Goal: Task Accomplishment & Management: Use online tool/utility

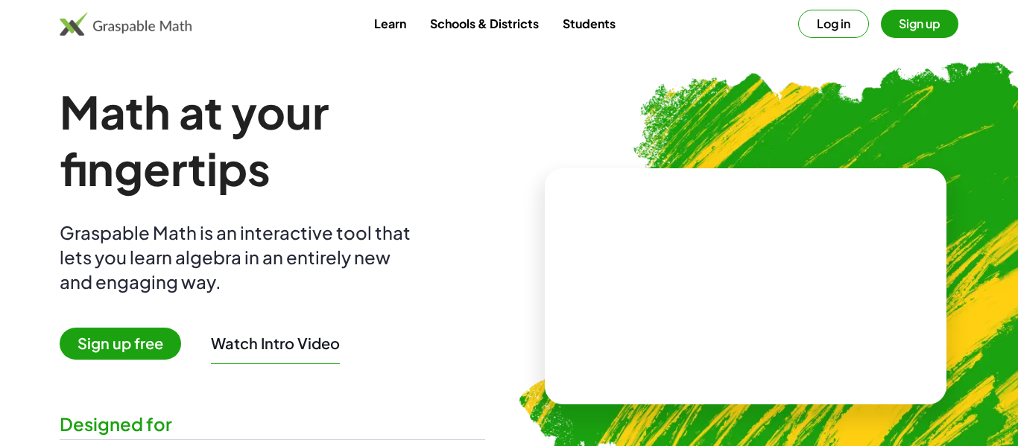
click at [107, 348] on span "Sign up free" at bounding box center [120, 344] width 121 height 32
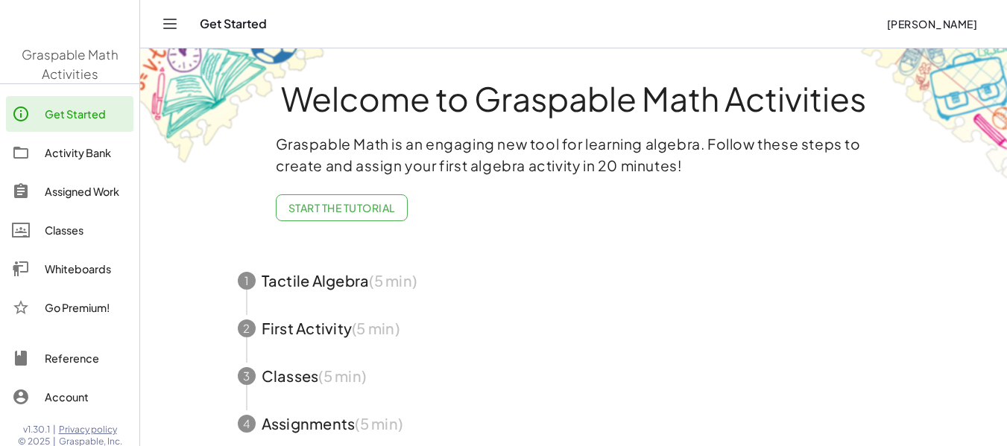
drag, startPoint x: 525, startPoint y: 231, endPoint x: 154, endPoint y: 338, distance: 386.9
click at [154, 338] on main "Welcome to Graspable Math Activities Graspable Math is an engaging new tool for…" at bounding box center [573, 267] width 867 height 535
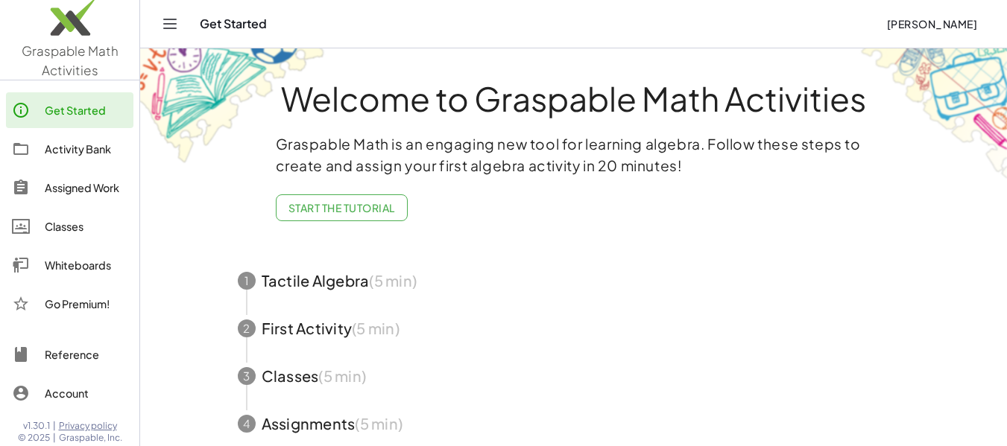
scroll to position [100, 0]
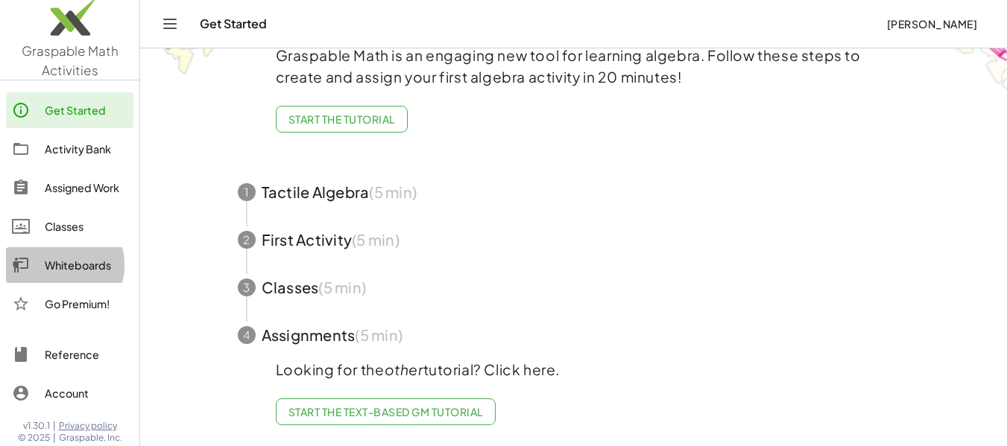
click at [90, 271] on div "Whiteboards" at bounding box center [86, 265] width 83 height 18
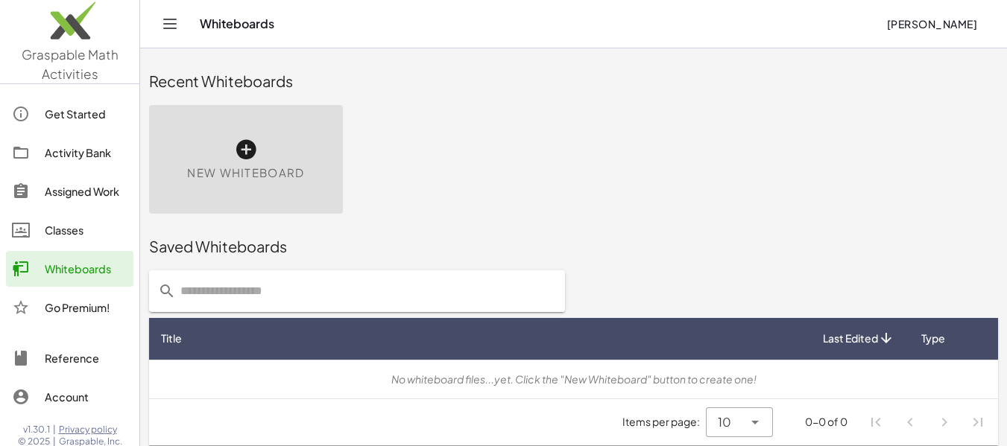
click at [176, 22] on icon "Toggle navigation" at bounding box center [170, 24] width 18 height 18
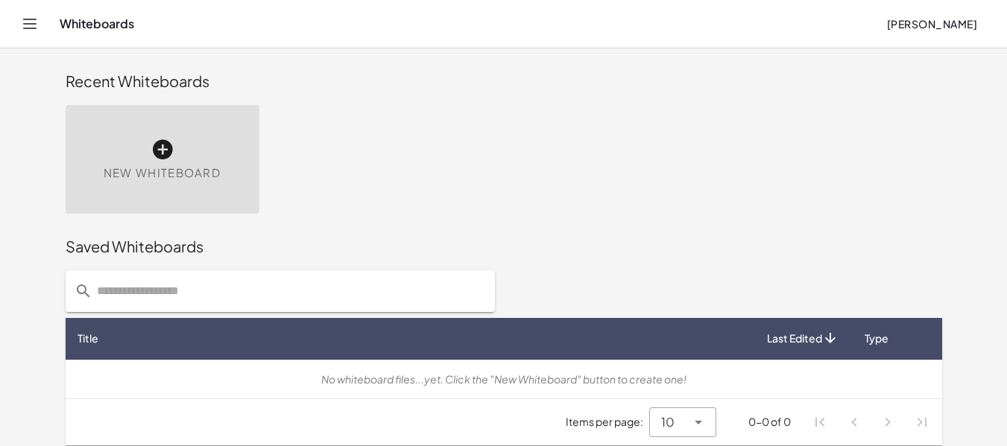
click at [151, 153] on icon at bounding box center [163, 150] width 24 height 24
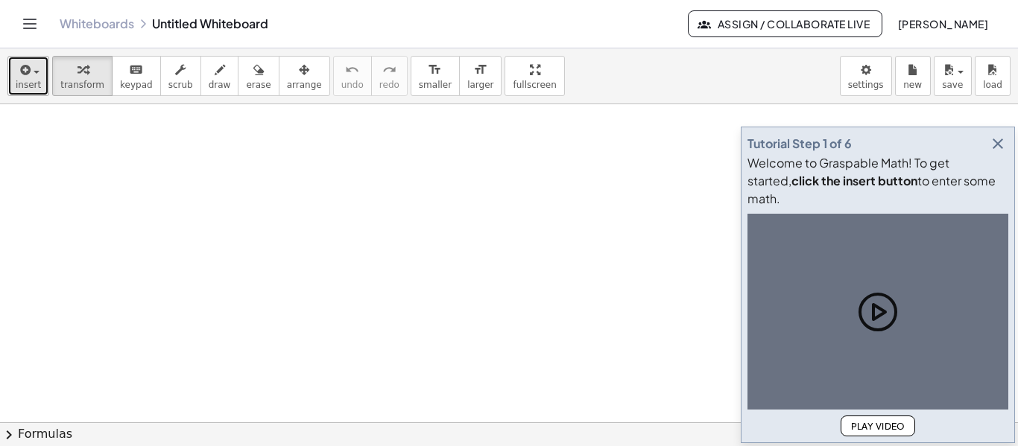
click at [24, 80] on span "insert" at bounding box center [28, 85] width 25 height 10
click at [31, 83] on span "insert" at bounding box center [28, 85] width 25 height 10
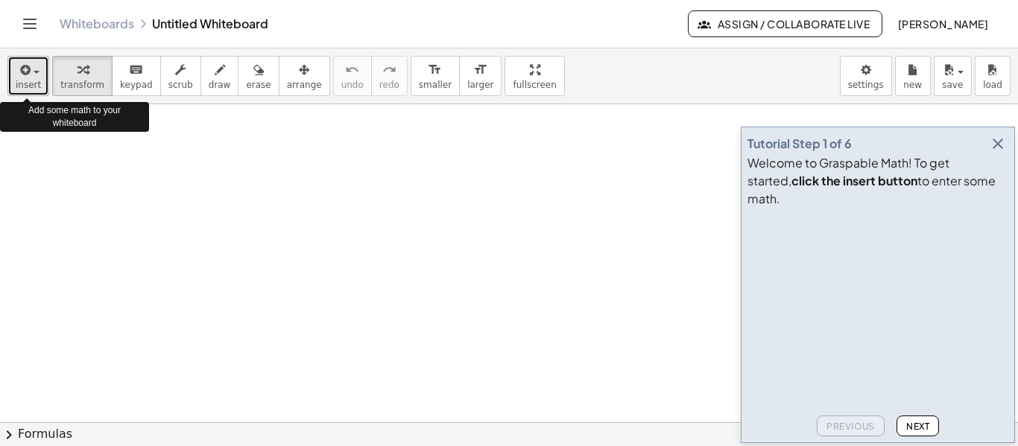
click at [34, 80] on span "insert" at bounding box center [28, 85] width 25 height 10
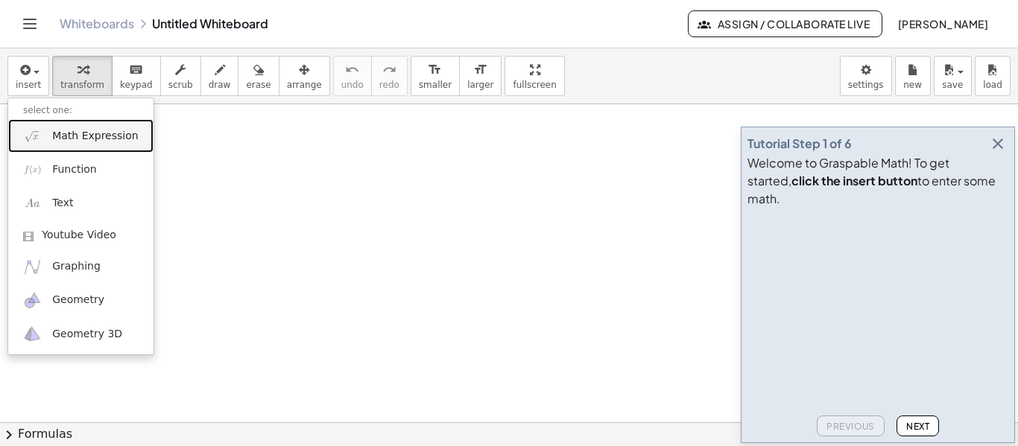
click at [115, 136] on span "Math Expression" at bounding box center [95, 136] width 86 height 15
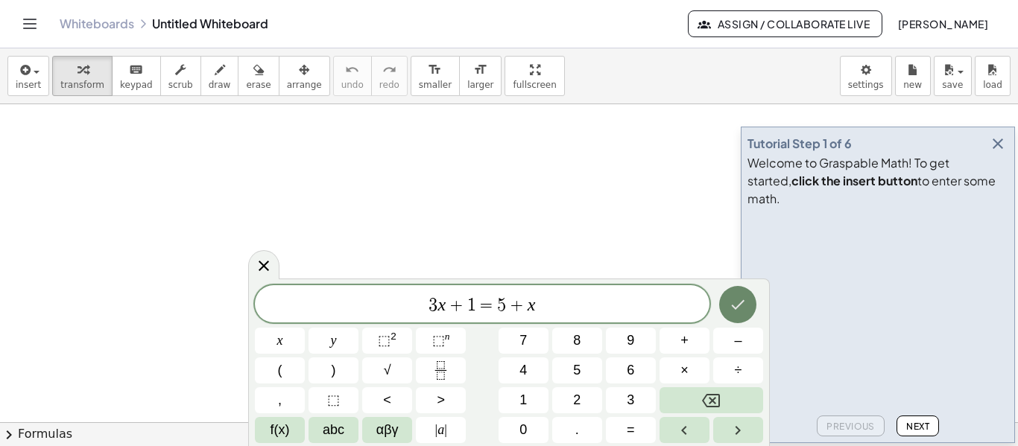
click at [742, 299] on icon "Done" at bounding box center [738, 305] width 18 height 18
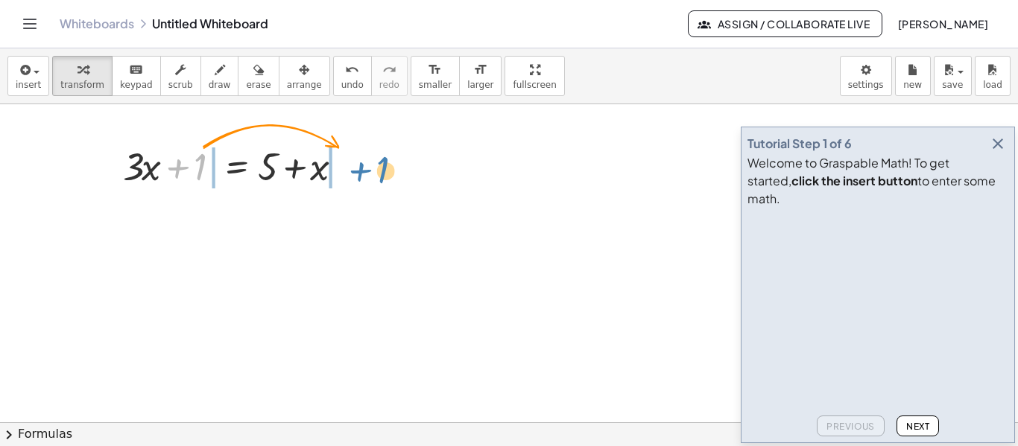
drag, startPoint x: 203, startPoint y: 159, endPoint x: 387, endPoint y: 162, distance: 183.4
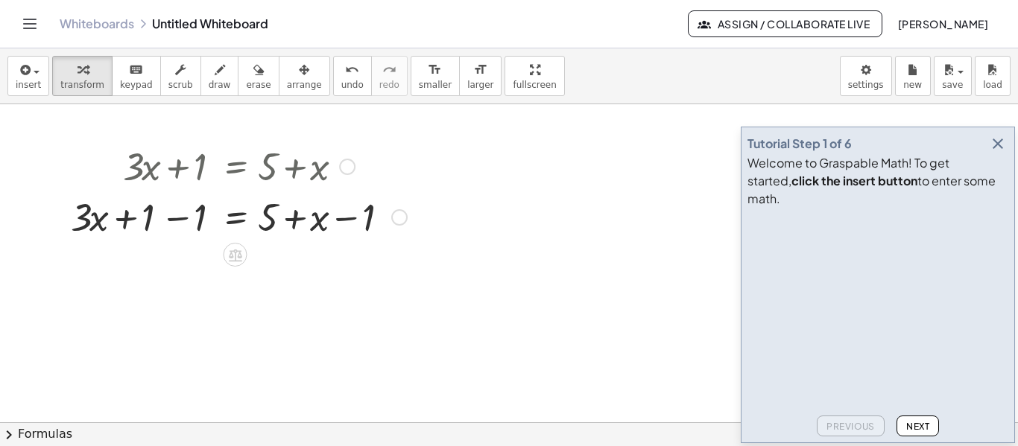
click at [164, 227] on div at bounding box center [238, 216] width 351 height 51
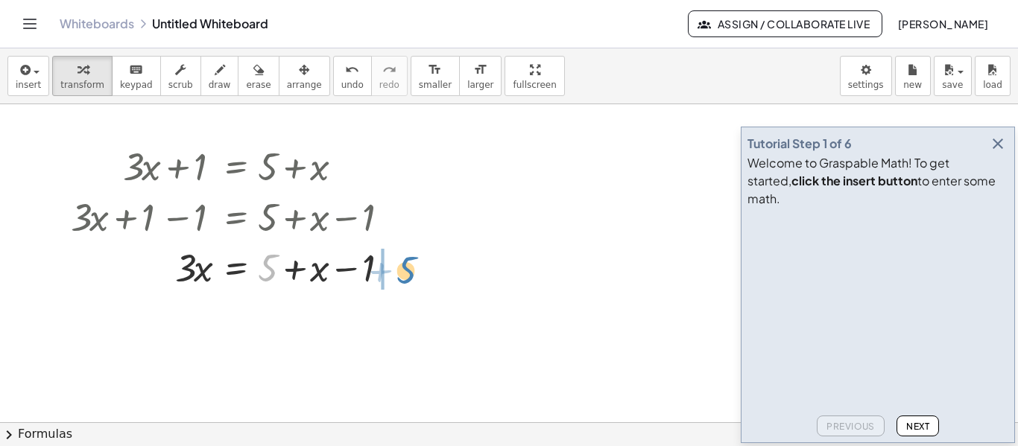
drag, startPoint x: 265, startPoint y: 274, endPoint x: 403, endPoint y: 276, distance: 138.6
click at [403, 276] on div at bounding box center [238, 266] width 351 height 51
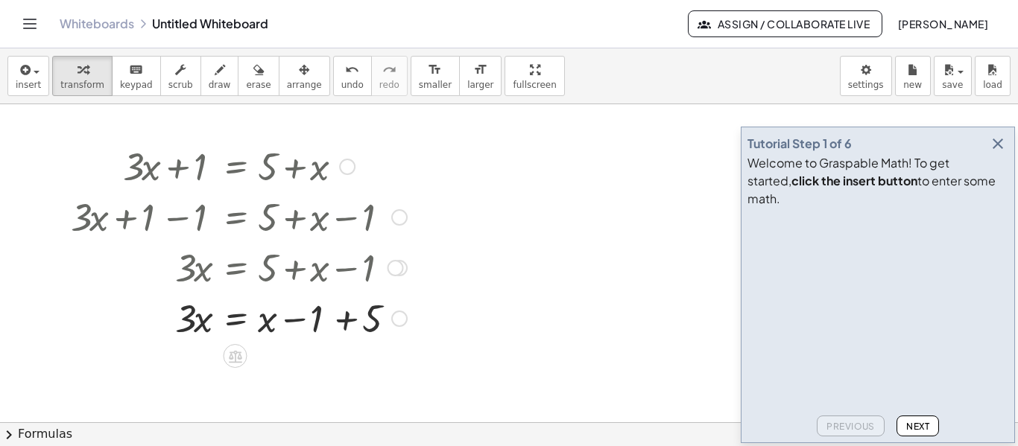
click at [348, 323] on div at bounding box center [238, 317] width 351 height 51
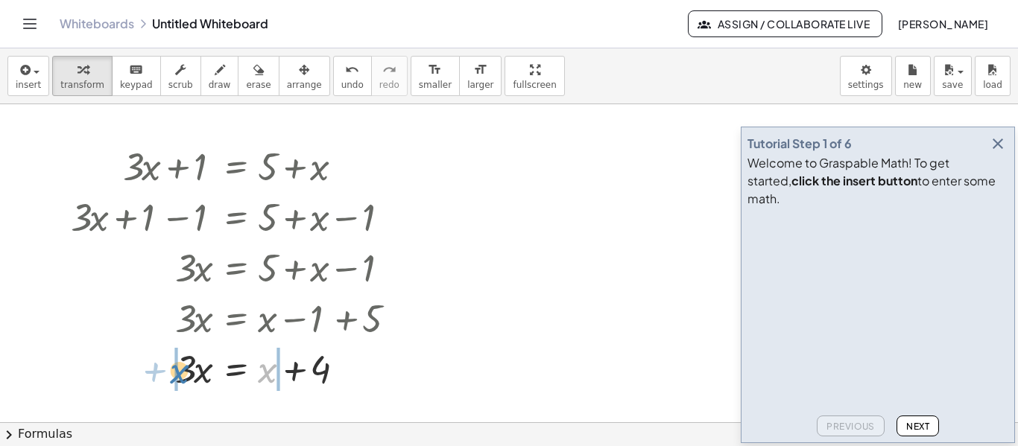
drag, startPoint x: 272, startPoint y: 372, endPoint x: 184, endPoint y: 373, distance: 87.9
click at [184, 373] on div at bounding box center [238, 368] width 351 height 51
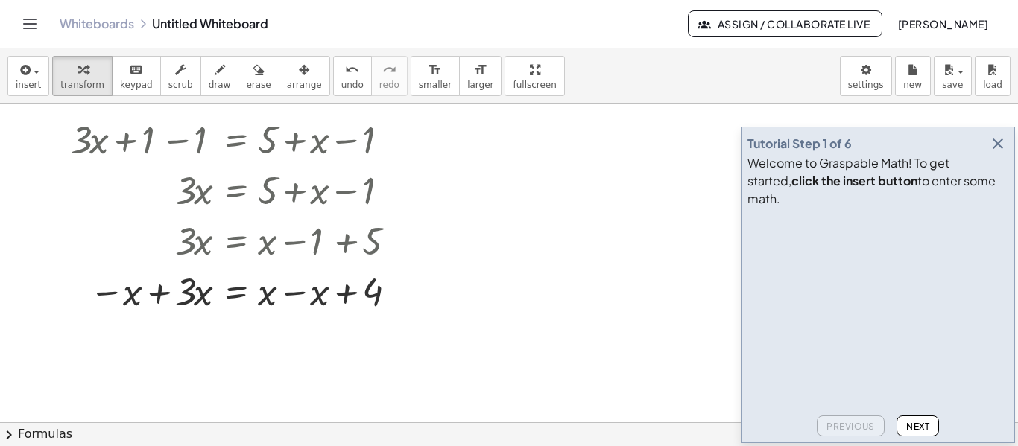
scroll to position [69, 0]
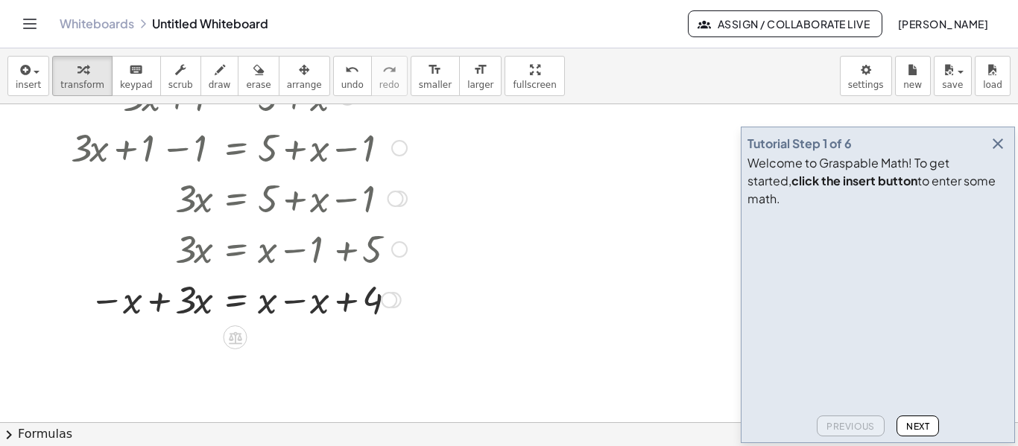
click at [184, 311] on div at bounding box center [238, 299] width 351 height 51
click at [155, 303] on div at bounding box center [238, 299] width 351 height 51
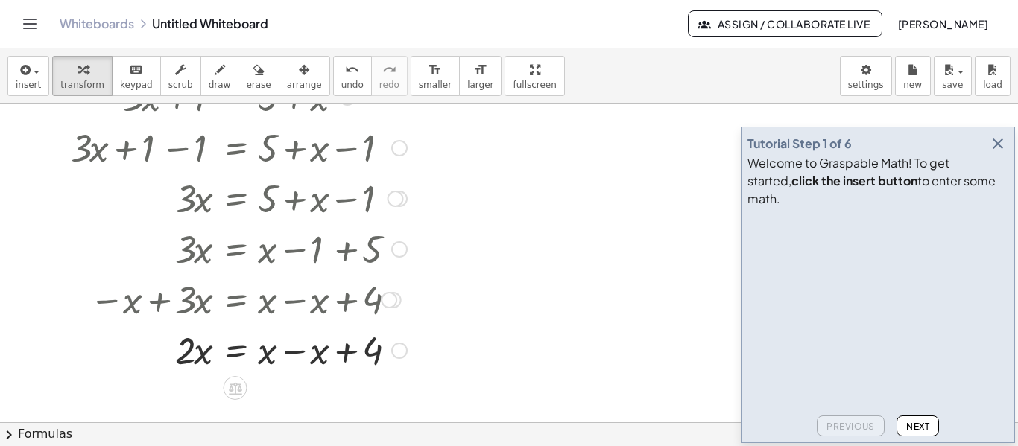
click at [294, 355] on div at bounding box center [238, 349] width 351 height 51
drag, startPoint x: 194, startPoint y: 350, endPoint x: 271, endPoint y: 375, distance: 81.5
click at [194, 373] on div at bounding box center [238, 349] width 351 height 75
click at [199, 337] on div at bounding box center [238, 349] width 351 height 75
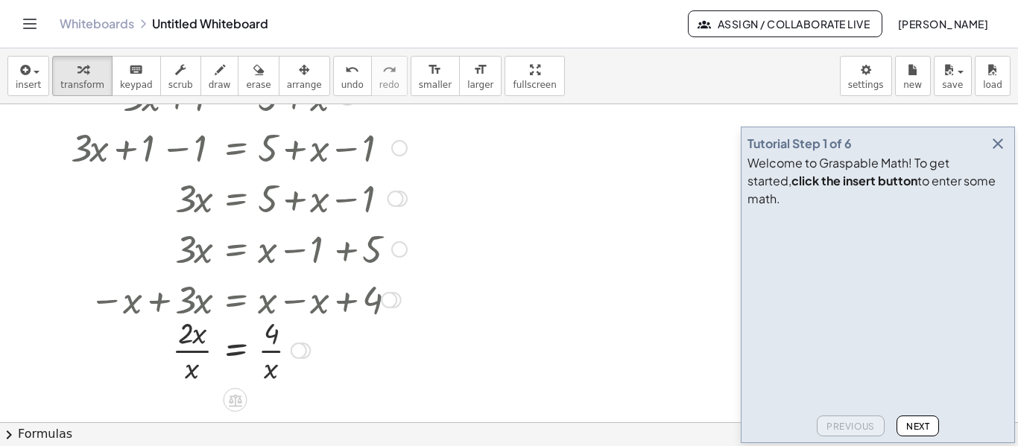
click at [203, 350] on div at bounding box center [238, 349] width 351 height 75
click at [274, 372] on div at bounding box center [238, 349] width 351 height 75
click at [303, 350] on div at bounding box center [299, 351] width 16 height 16
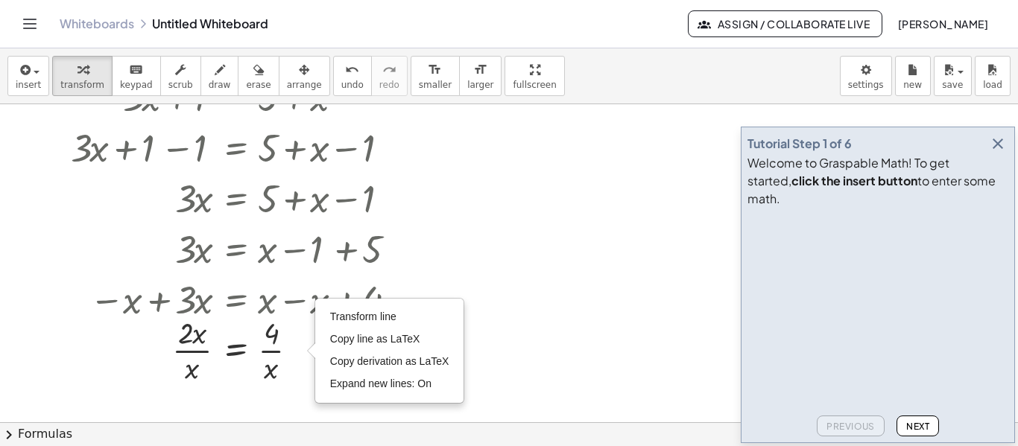
click at [516, 225] on div at bounding box center [509, 353] width 1018 height 636
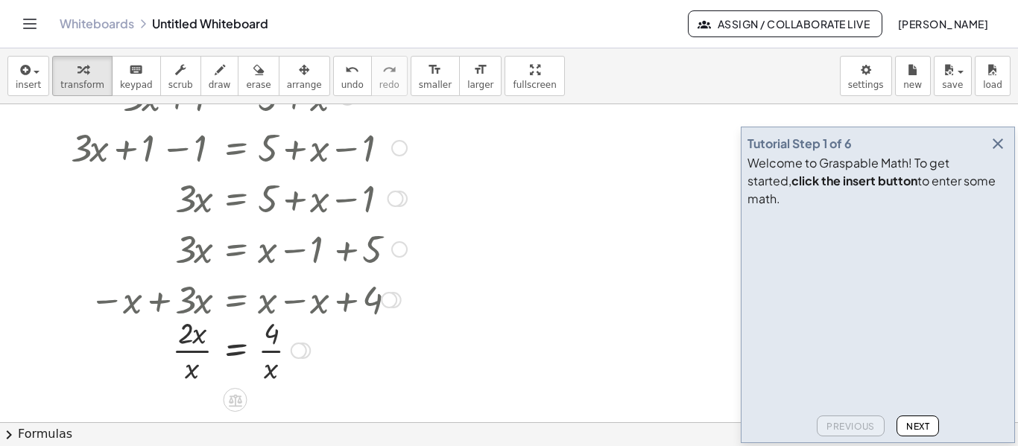
click at [200, 344] on div at bounding box center [238, 349] width 351 height 75
drag, startPoint x: 189, startPoint y: 355, endPoint x: 279, endPoint y: 370, distance: 91.5
click at [279, 370] on div at bounding box center [238, 349] width 351 height 51
click at [193, 364] on div at bounding box center [238, 349] width 351 height 75
click at [268, 351] on div at bounding box center [238, 349] width 351 height 75
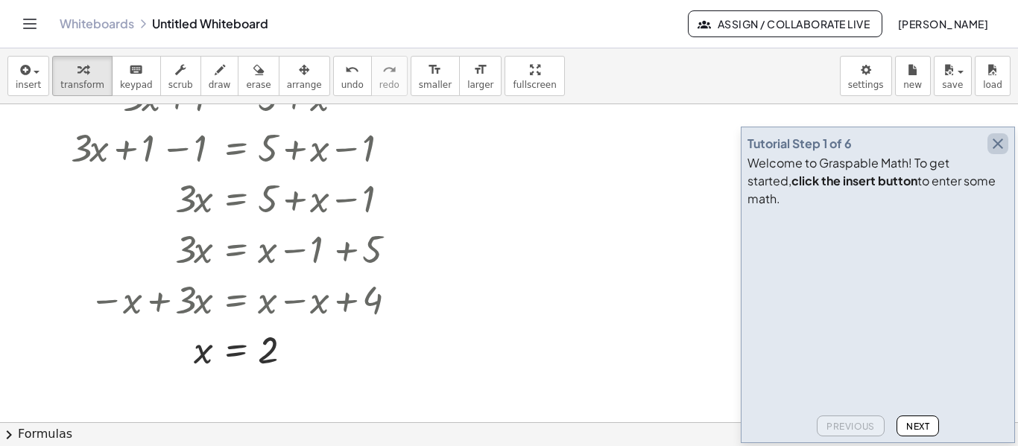
click at [990, 153] on icon "button" at bounding box center [998, 144] width 18 height 18
